Goal: Check status: Check status

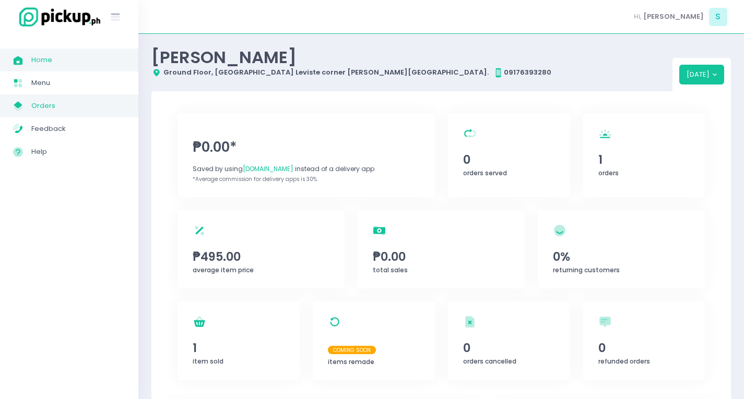
click at [72, 115] on link "My Store Created with Sketch. Orders" at bounding box center [69, 105] width 138 height 23
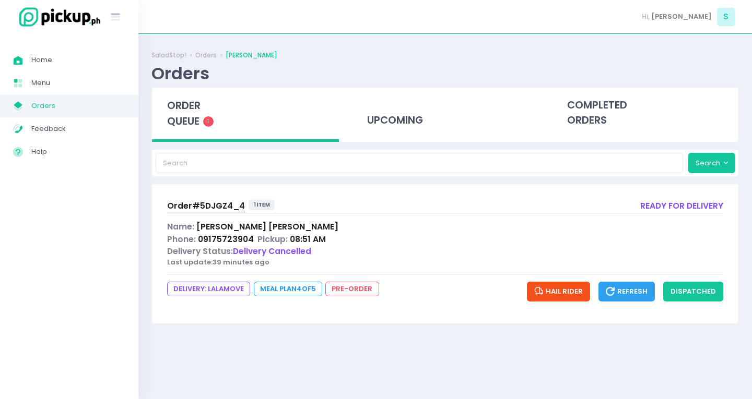
click at [200, 204] on span "Order# 5DJGZ4_4" at bounding box center [206, 205] width 78 height 11
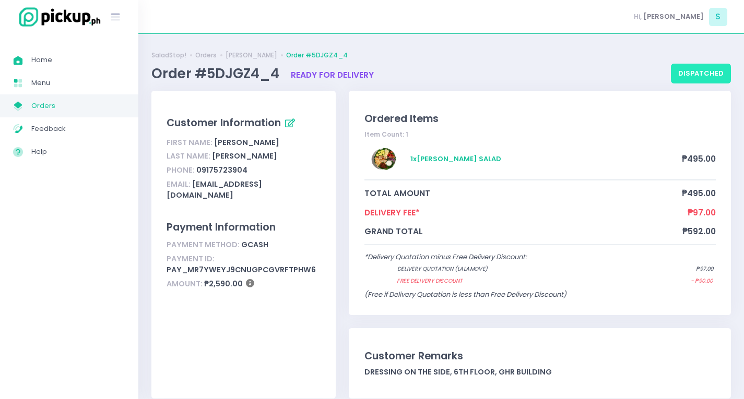
click at [704, 70] on button "dispatched" at bounding box center [701, 74] width 60 height 20
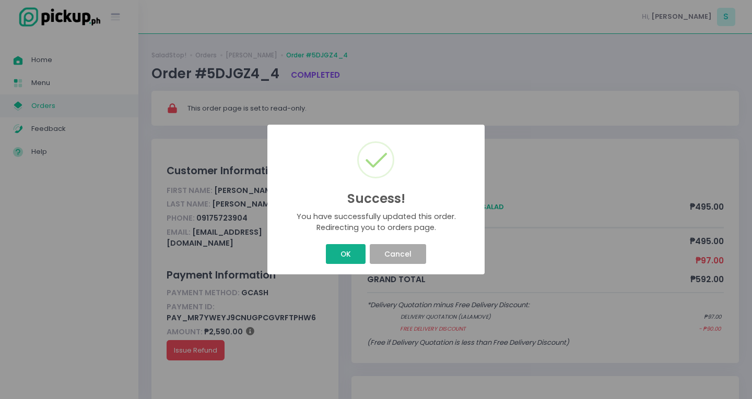
click at [348, 257] on button "OK" at bounding box center [345, 254] width 39 height 20
